Goal: Find specific page/section: Find specific page/section

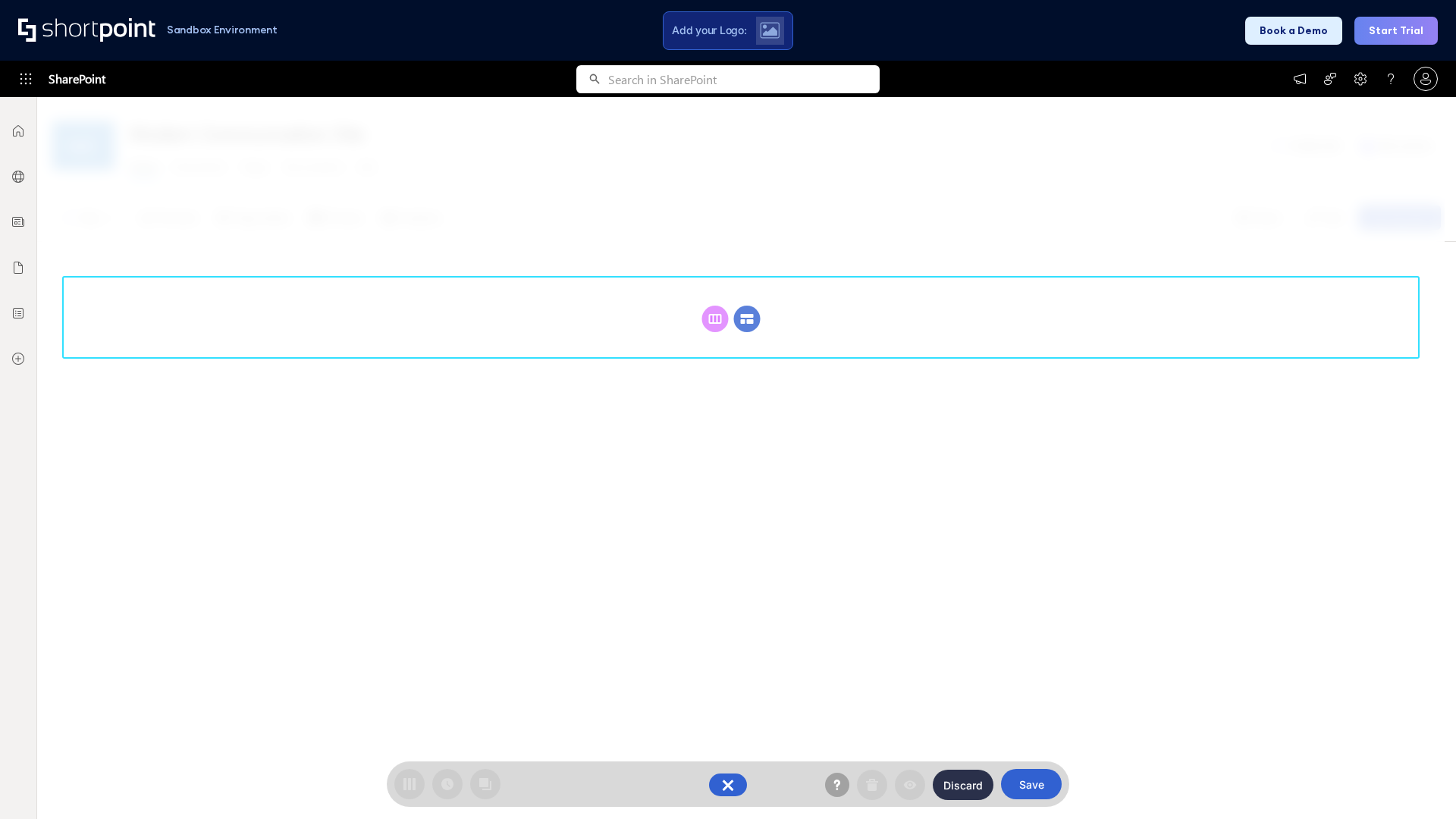
click at [747, 318] on circle at bounding box center [747, 318] width 26 height 26
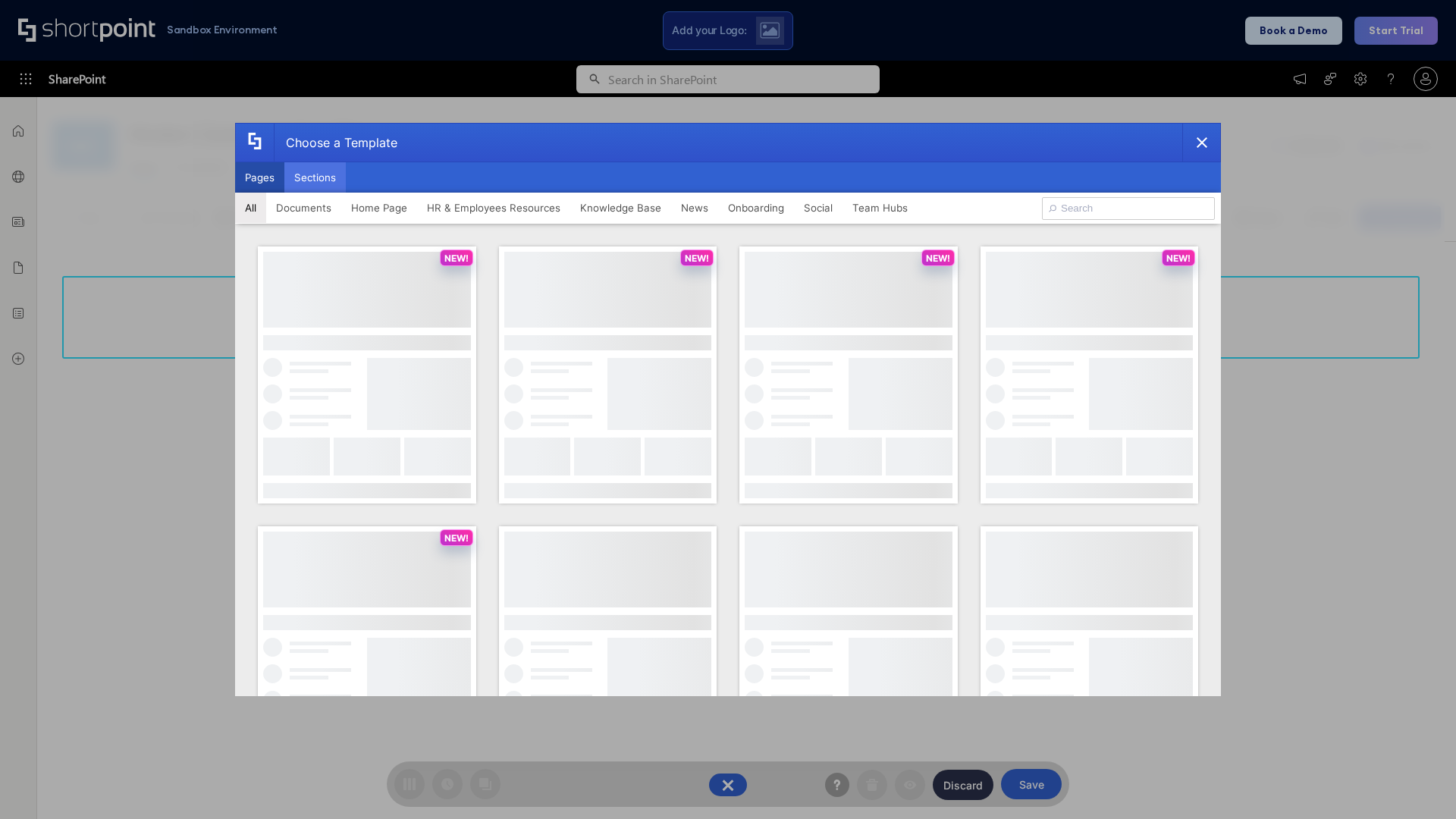
click at [315, 178] on button "Sections" at bounding box center [315, 178] width 61 height 30
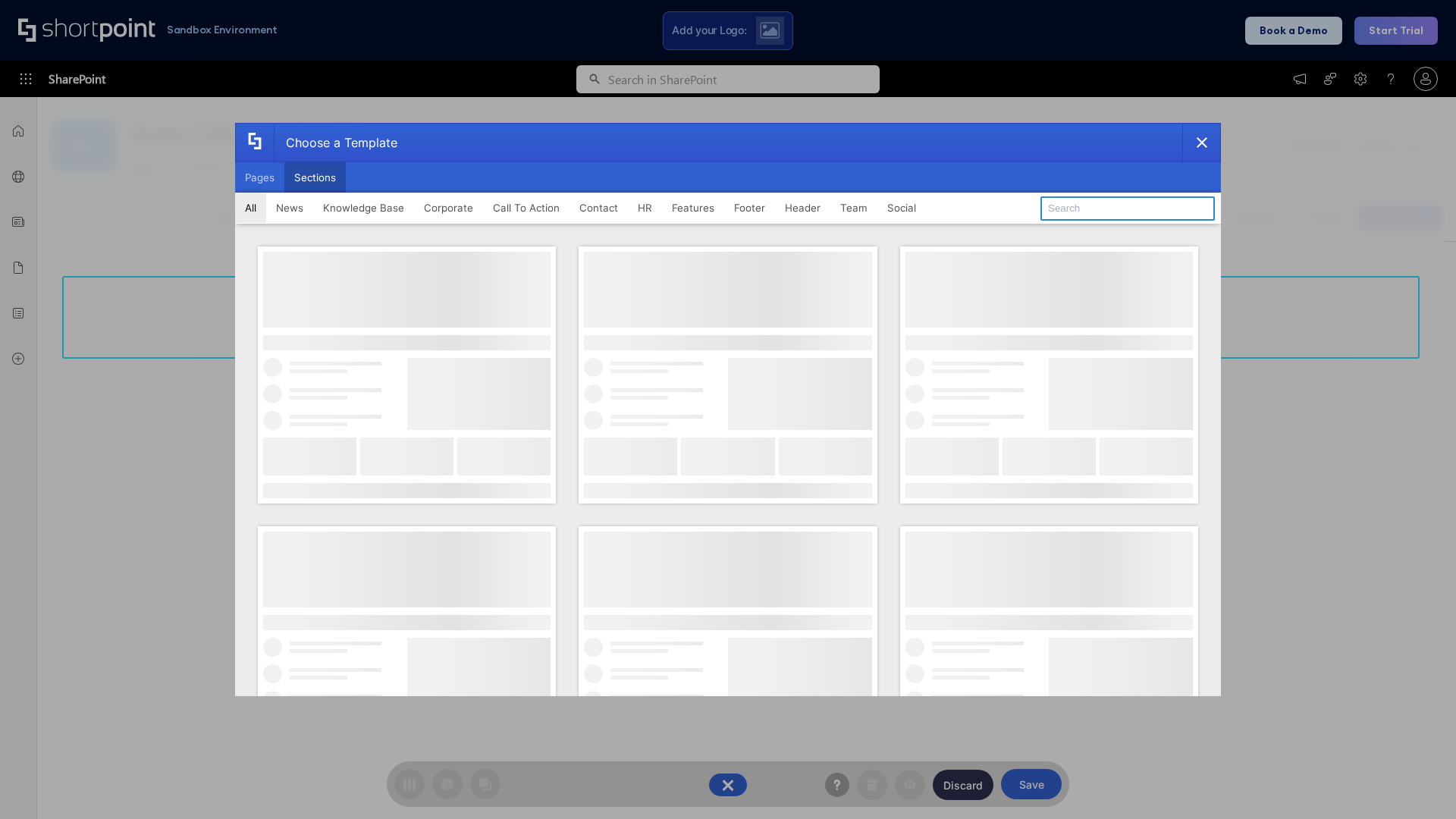
type input "Footer 2"
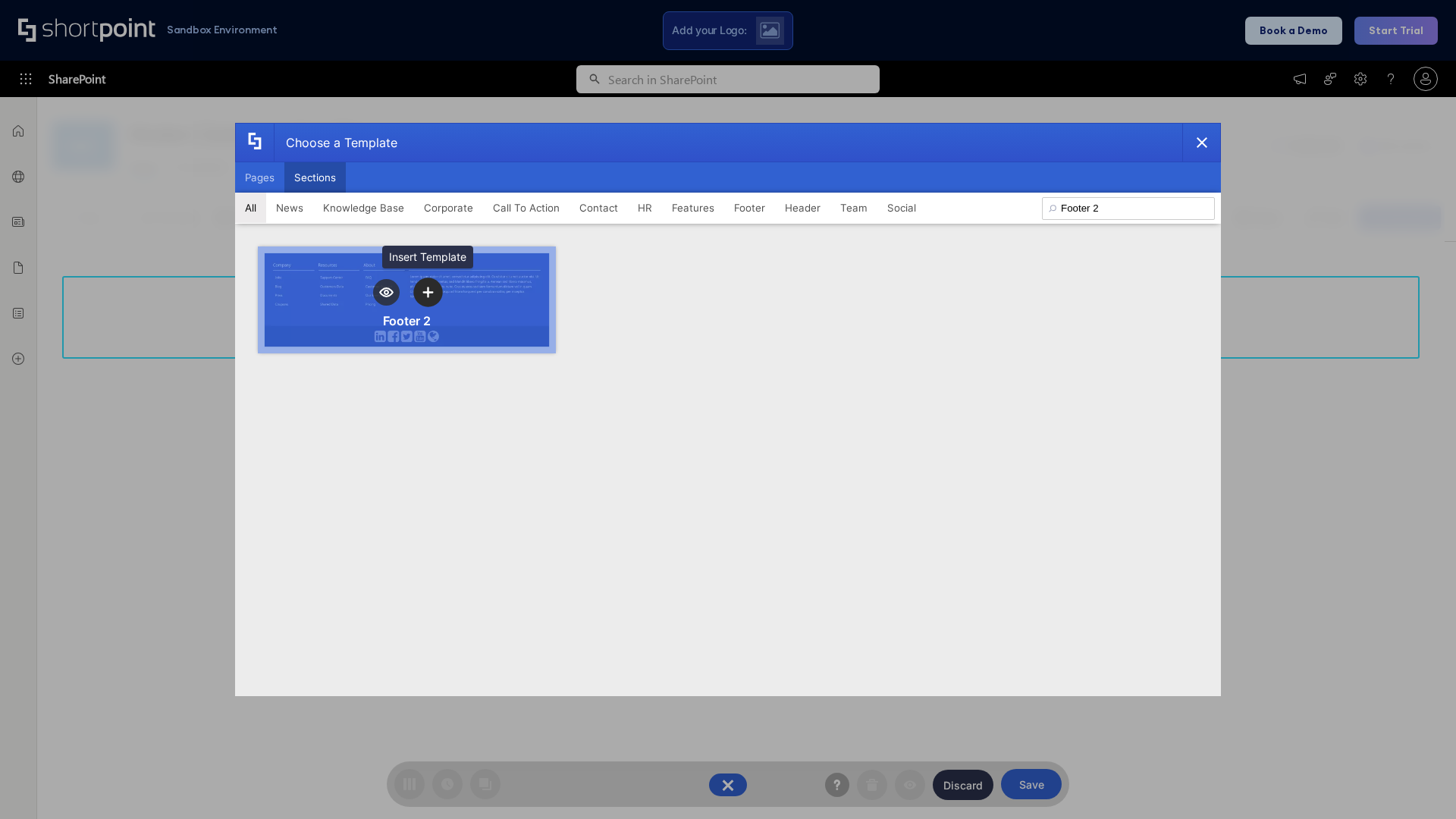
click at [427, 292] on icon "template selector" at bounding box center [427, 292] width 10 height 10
